Goal: Information Seeking & Learning: Learn about a topic

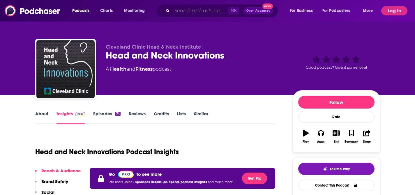
click at [203, 7] on input "Search podcasts, credits, & more..." at bounding box center [200, 10] width 56 height 9
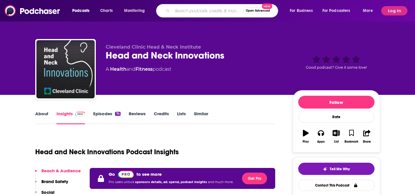
paste input "[PERSON_NAME] Makes Money"
type input "[PERSON_NAME] Makes Money"
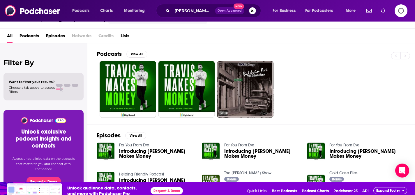
scroll to position [17, 0]
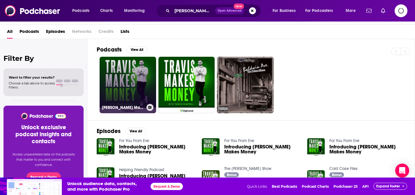
click at [124, 78] on link "[PERSON_NAME] Makes Money" at bounding box center [128, 85] width 57 height 57
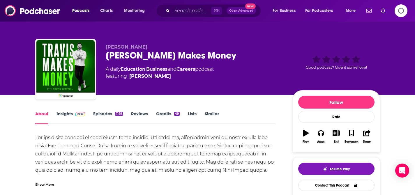
scroll to position [5, 0]
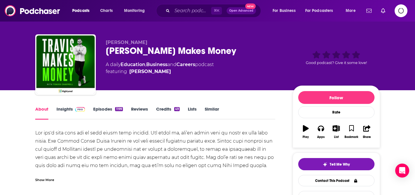
click at [76, 107] on span at bounding box center [79, 109] width 13 height 6
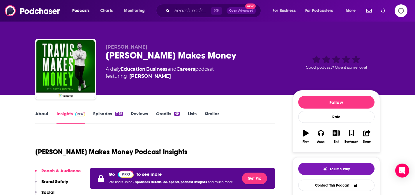
click at [401, 8] on icon "Logging in" at bounding box center [402, 11] width 6 height 6
click at [397, 12] on icon "Logging in" at bounding box center [401, 10] width 13 height 13
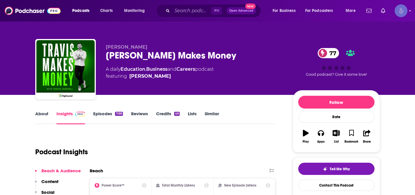
click at [404, 10] on img "Logged in as Spiral5-G1" at bounding box center [401, 10] width 13 height 13
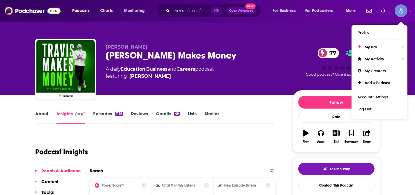
click at [172, 110] on div "About Insights Episodes 1199 Reviews Credits 49 Lists Similar" at bounding box center [155, 117] width 241 height 14
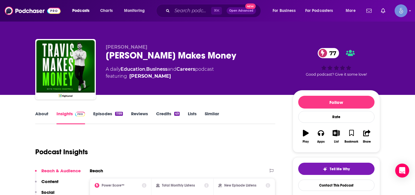
click at [42, 113] on link "About" at bounding box center [41, 117] width 13 height 13
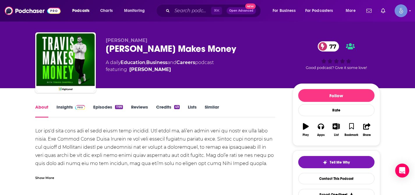
scroll to position [12, 0]
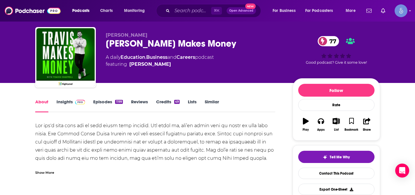
click at [69, 103] on link "Insights" at bounding box center [71, 105] width 29 height 13
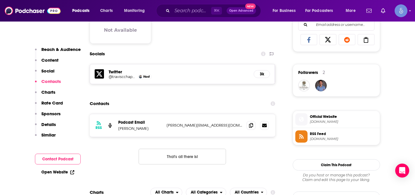
scroll to position [385, 0]
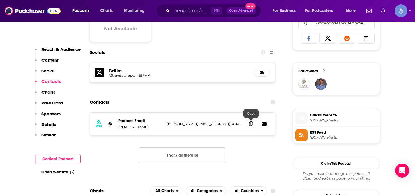
click at [251, 125] on icon at bounding box center [251, 124] width 4 height 5
